Goal: Information Seeking & Learning: Learn about a topic

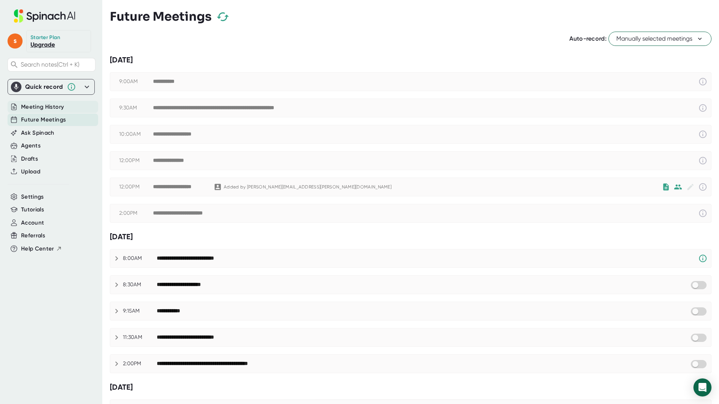
click at [52, 108] on span "Meeting History" at bounding box center [42, 107] width 43 height 9
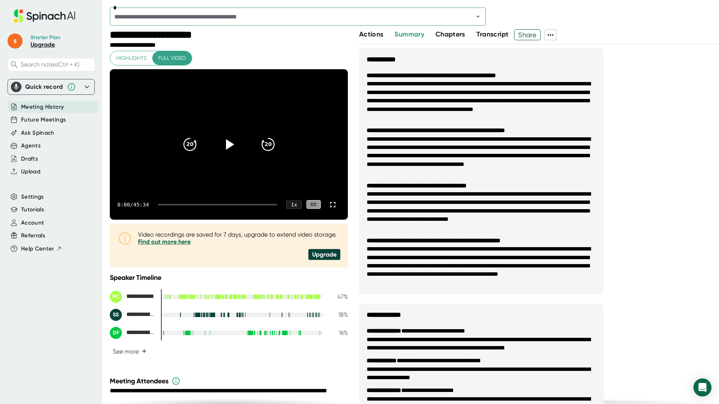
click at [496, 34] on span "Transcript" at bounding box center [493, 34] width 32 height 8
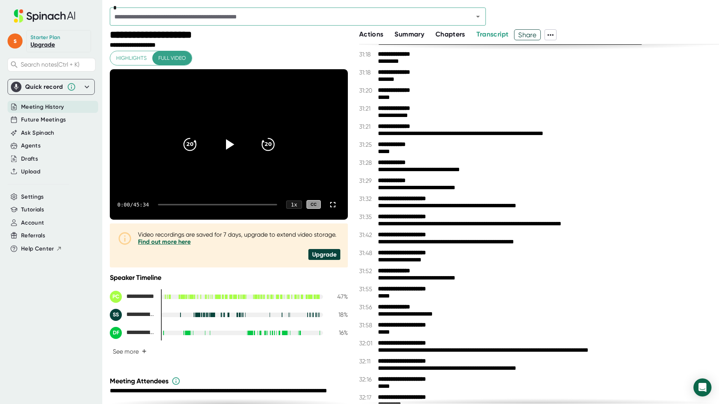
scroll to position [9442, 0]
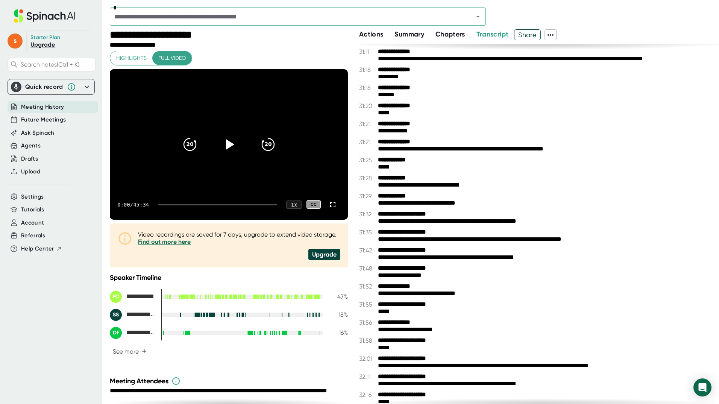
click at [645, 246] on div "**********" at bounding box center [539, 223] width 360 height 359
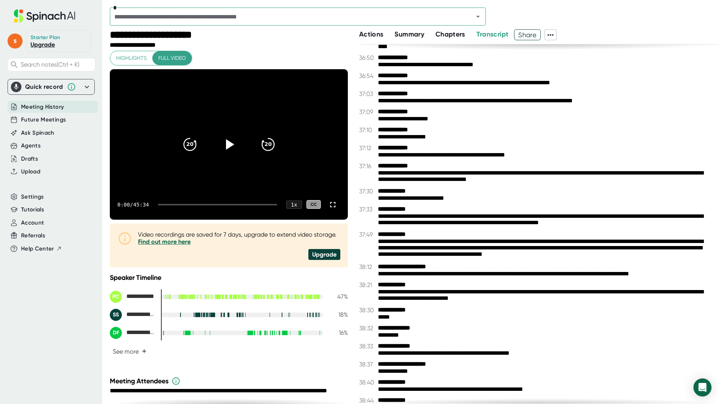
scroll to position [11159, 0]
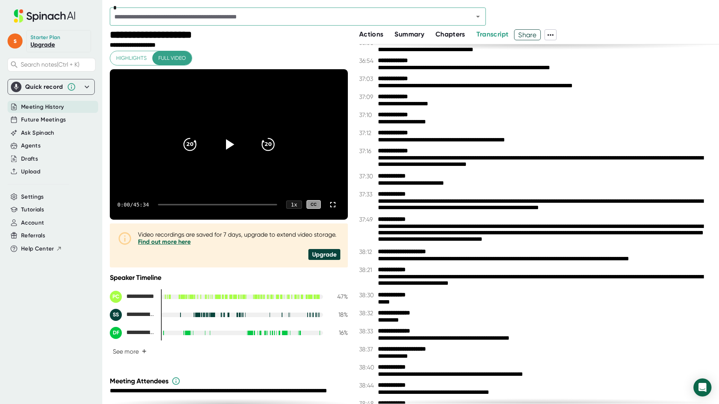
click at [612, 16] on div "*" at bounding box center [414, 19] width 609 height 22
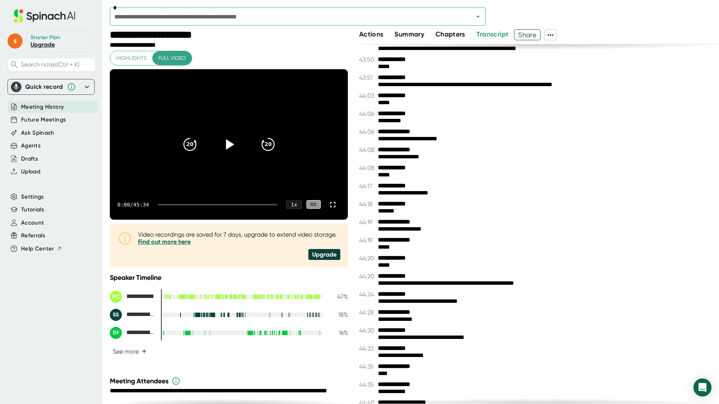
scroll to position [13600, 0]
